Goal: Task Accomplishment & Management: Manage account settings

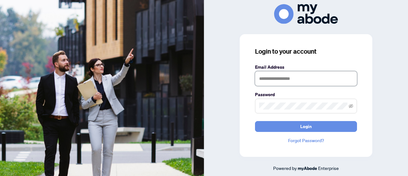
click at [308, 77] on input "text" at bounding box center [306, 78] width 102 height 15
type input "**********"
click at [259, 104] on span at bounding box center [306, 106] width 102 height 15
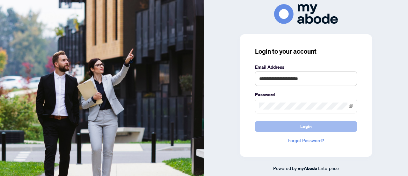
click at [302, 124] on span "Login" at bounding box center [305, 126] width 11 height 10
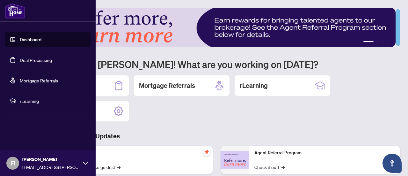
click at [26, 60] on link "Deal Processing" at bounding box center [36, 60] width 32 height 6
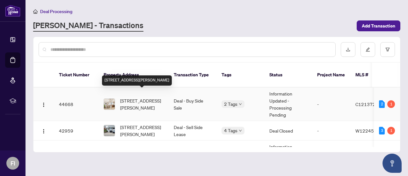
click at [134, 97] on span "610-10 Muirhead Rd, Toronto, Ontario M2J 4P9, Canada" at bounding box center [141, 104] width 43 height 14
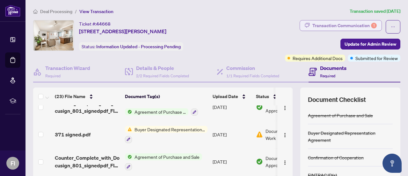
click at [326, 25] on div "Transaction Communication 1" at bounding box center [344, 25] width 64 height 10
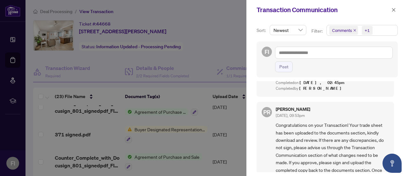
scroll to position [343, 0]
click at [396, 9] on icon "close" at bounding box center [394, 10] width 4 height 4
